Goal: Task Accomplishment & Management: Complete application form

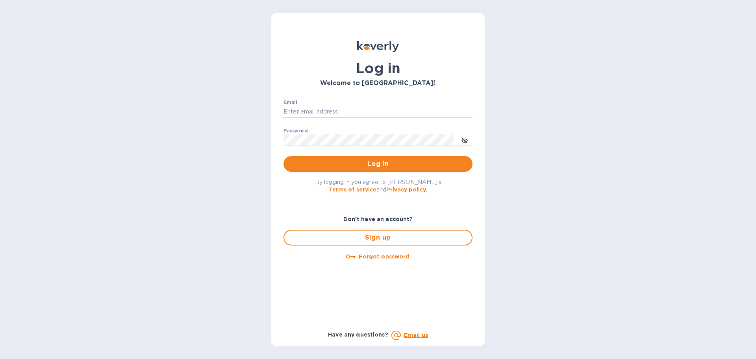
click at [350, 109] on input "Email" at bounding box center [377, 112] width 189 height 12
click at [342, 111] on input "Email" at bounding box center [377, 112] width 189 height 12
type input "[EMAIL_ADDRESS][DOMAIN_NAME]"
click at [283, 156] on button "Log in" at bounding box center [377, 164] width 189 height 16
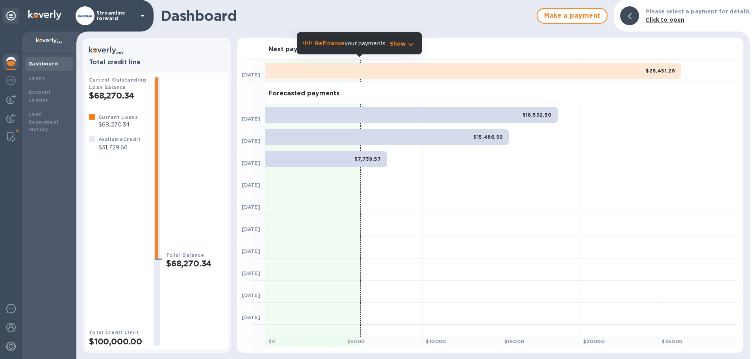
click at [335, 43] on b "Refinance" at bounding box center [330, 43] width 30 height 6
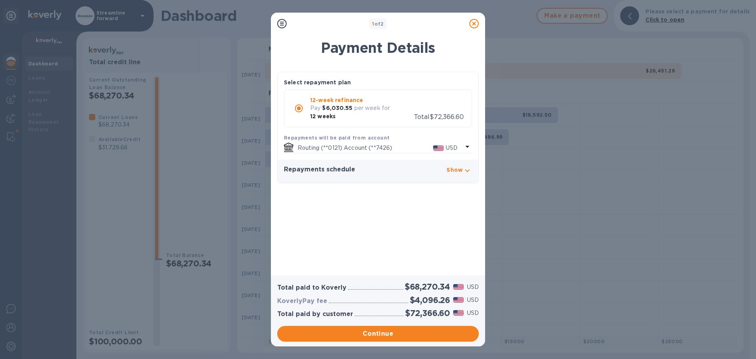
click at [459, 168] on p "Show" at bounding box center [454, 170] width 16 height 8
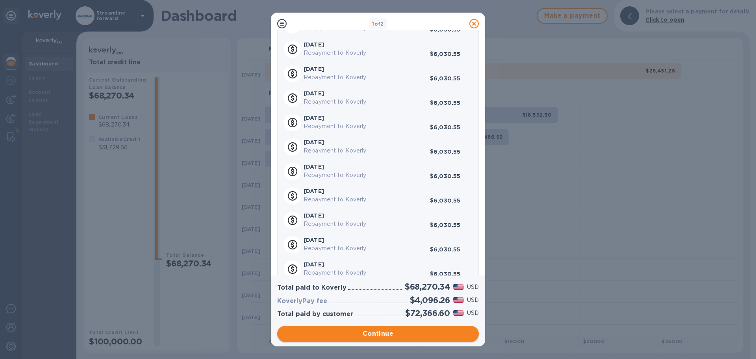
scroll to position [197, 0]
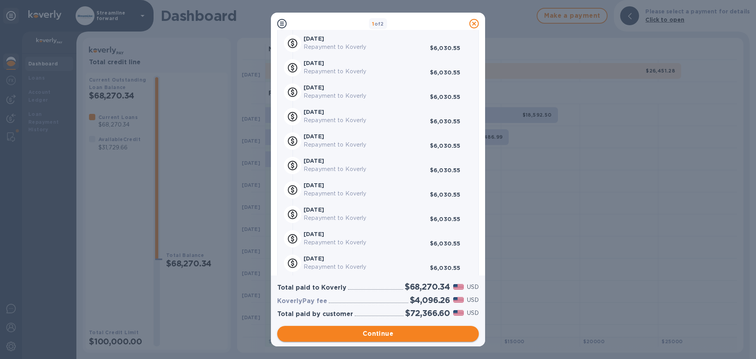
click at [398, 331] on span "Continue" at bounding box center [377, 333] width 189 height 9
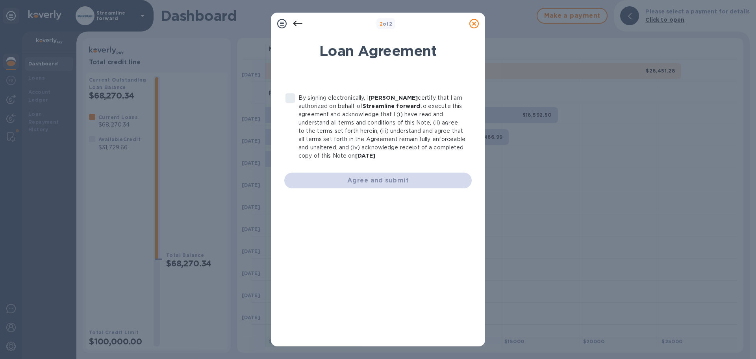
scroll to position [0, 0]
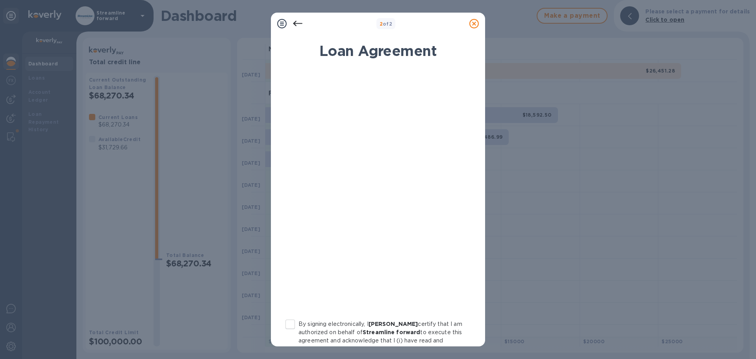
click at [297, 322] on input "By signing electronically, I [PERSON_NAME] certify that I am authorized on beha…" at bounding box center [290, 324] width 17 height 17
checkbox input "true"
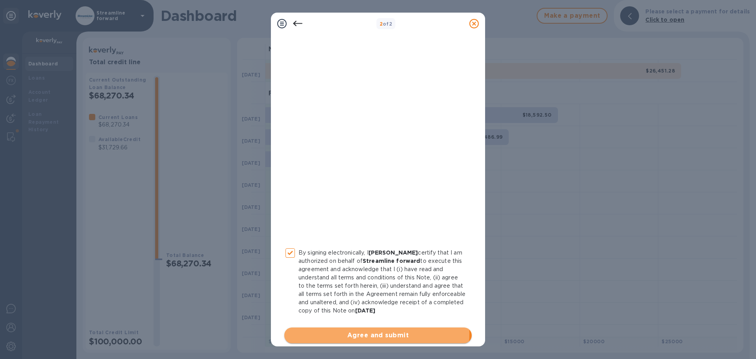
click at [342, 333] on span "Agree and submit" at bounding box center [378, 334] width 175 height 9
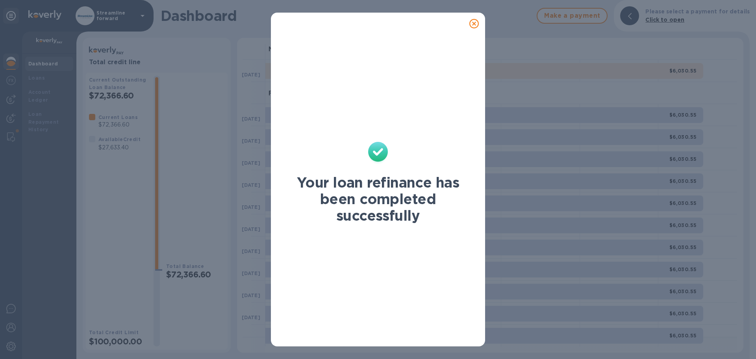
scroll to position [0, 0]
click at [473, 22] on icon at bounding box center [473, 23] width 9 height 9
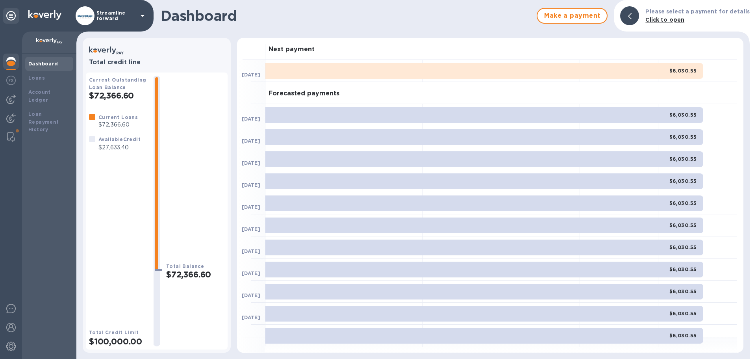
click at [15, 60] on img at bounding box center [10, 61] width 9 height 9
click at [40, 69] on div "Dashboard" at bounding box center [49, 64] width 48 height 14
click at [42, 67] on div "Dashboard" at bounding box center [49, 64] width 42 height 8
